Goal: Information Seeking & Learning: Learn about a topic

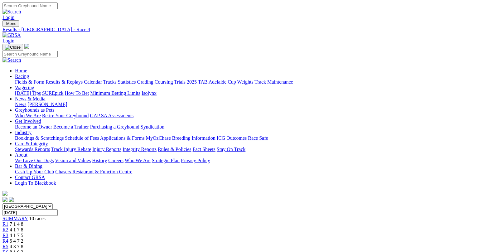
click at [34, 79] on link "Fields & Form" at bounding box center [29, 81] width 29 height 5
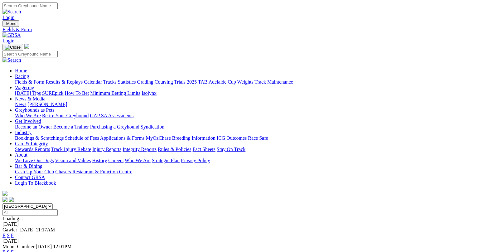
click at [14, 233] on link "F" at bounding box center [12, 235] width 3 height 5
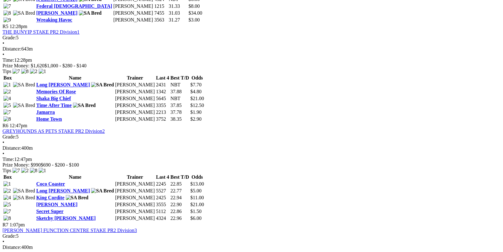
scroll to position [687, 0]
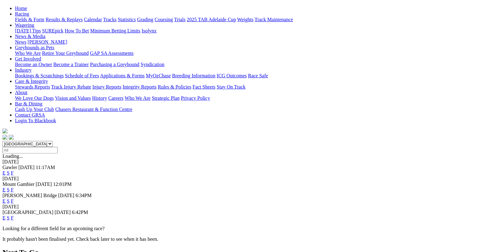
scroll to position [62, 0]
click at [14, 215] on link "F" at bounding box center [12, 217] width 3 height 5
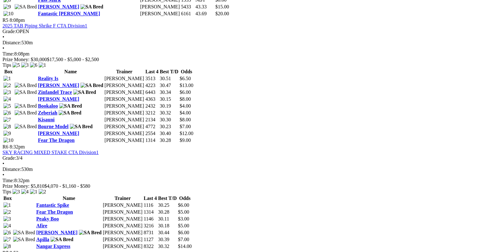
scroll to position [812, 0]
